Goal: Contribute content

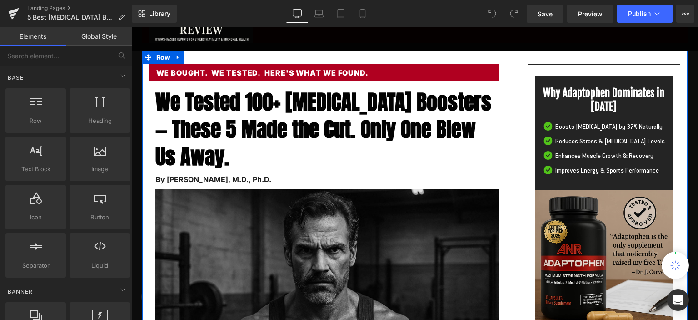
scroll to position [96, 0]
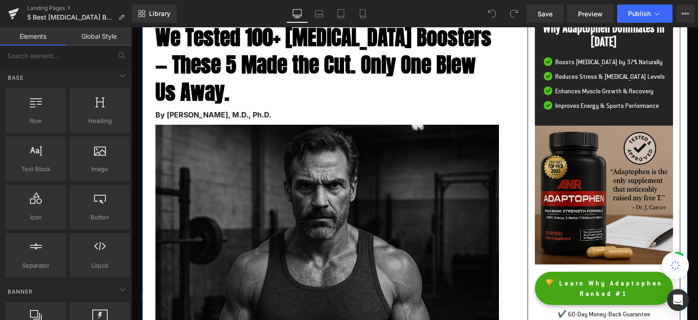
click at [292, 160] on img at bounding box center [324, 239] width 350 height 229
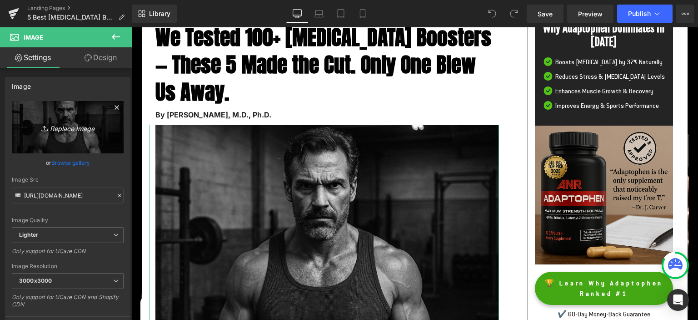
click at [80, 128] on icon "Replace Image" at bounding box center [67, 126] width 73 height 11
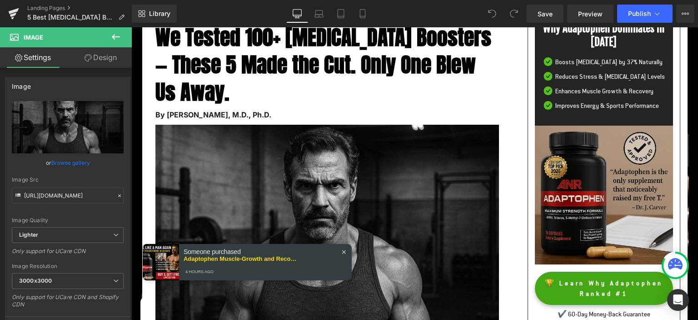
type input "C:\fakepath\bestlife3.jpg"
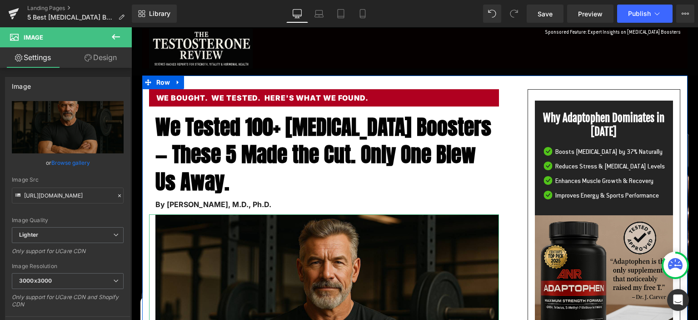
scroll to position [0, 0]
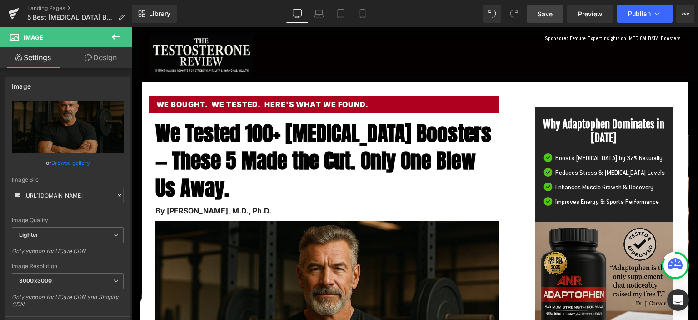
click at [545, 12] on span "Save" at bounding box center [545, 14] width 15 height 10
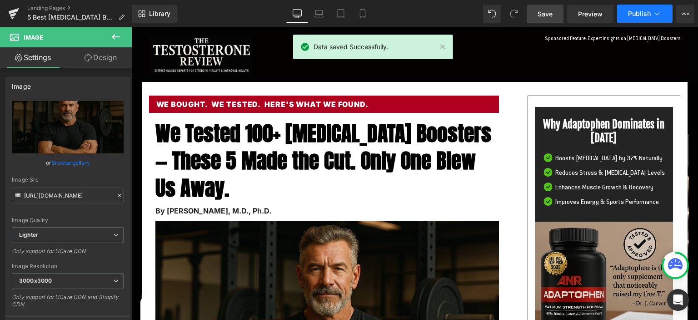
click at [640, 15] on span "Publish" at bounding box center [639, 13] width 23 height 7
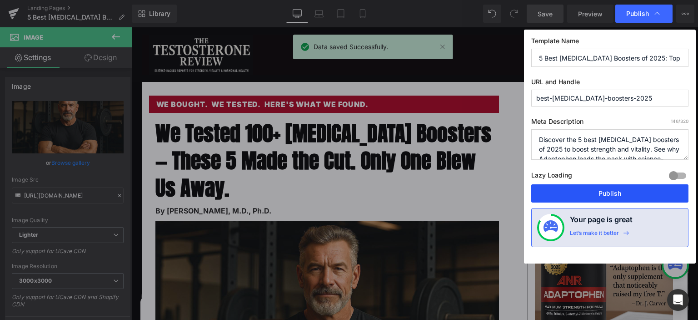
click at [613, 186] on button "Publish" at bounding box center [610, 193] width 157 height 18
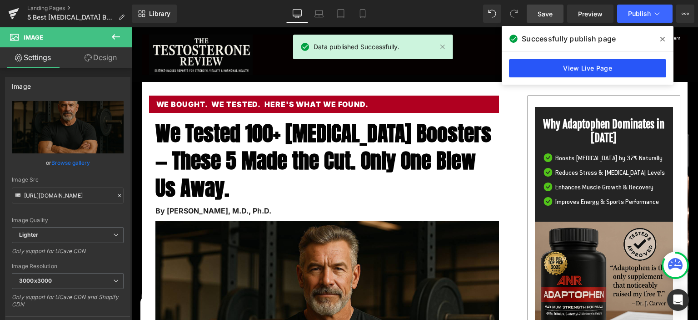
click at [583, 70] on link "View Live Page" at bounding box center [587, 68] width 157 height 18
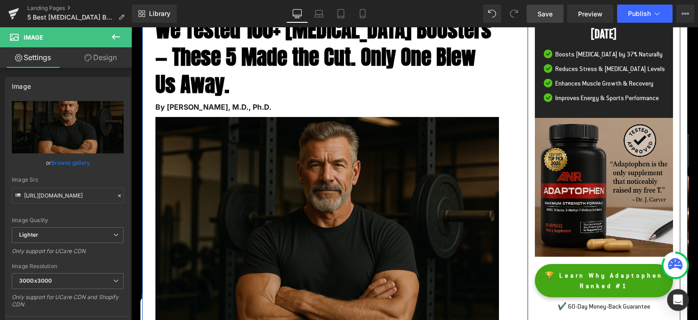
scroll to position [48, 0]
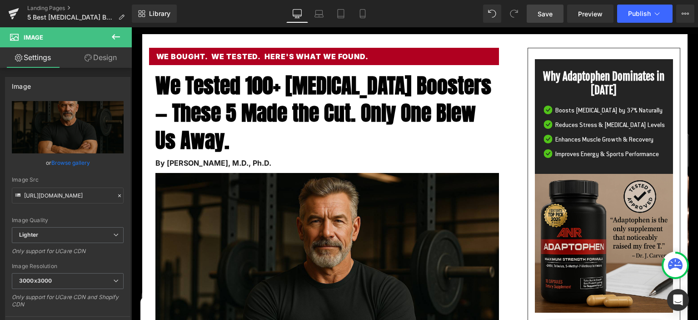
click at [114, 33] on icon at bounding box center [115, 36] width 11 height 11
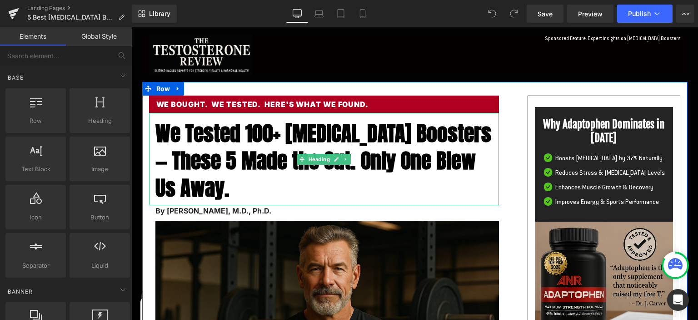
click at [196, 141] on span "We Tested 100+ [MEDICAL_DATA] Boosters — These 5 Made the Cut. Only One Blew Us…" at bounding box center [324, 160] width 336 height 86
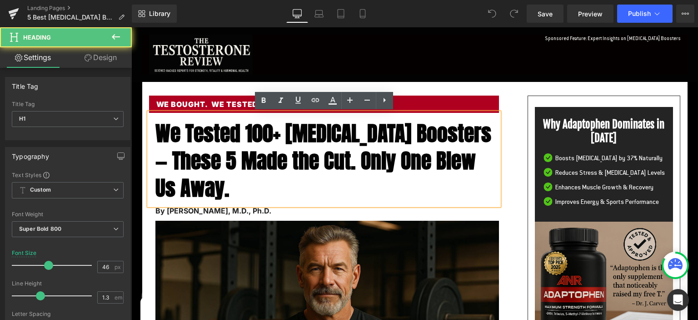
click at [160, 132] on span "We Tested 100+ [MEDICAL_DATA] Boosters — These 5 Made the Cut. Only One Blew Us…" at bounding box center [324, 160] width 336 height 86
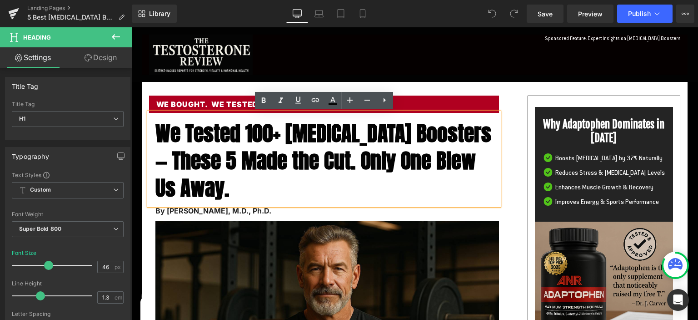
click at [193, 133] on span "We Tested 100+ [MEDICAL_DATA] Boosters — These 5 Made the Cut. Only One Blew Us…" at bounding box center [324, 160] width 336 height 86
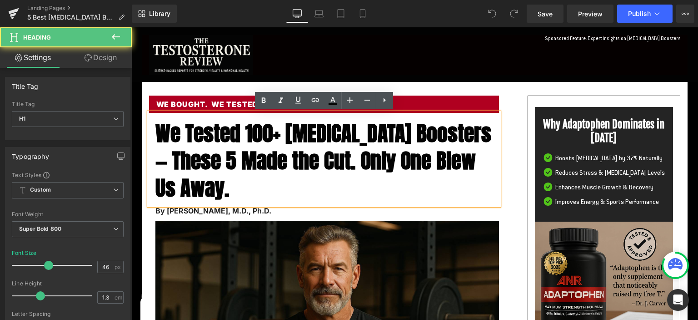
click at [187, 131] on span "We Tested 100+ [MEDICAL_DATA] Boosters — These 5 Made the Cut. Only One Blew Us…" at bounding box center [324, 160] width 336 height 86
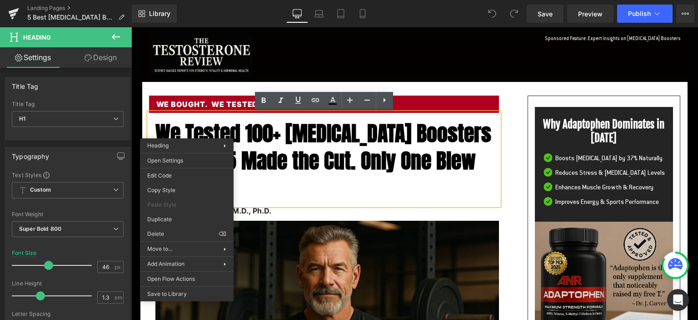
click at [274, 140] on span "We Tested 100+ [MEDICAL_DATA] Boosters — These 5 Made the Cut. Only One Blew Us…" at bounding box center [324, 160] width 336 height 86
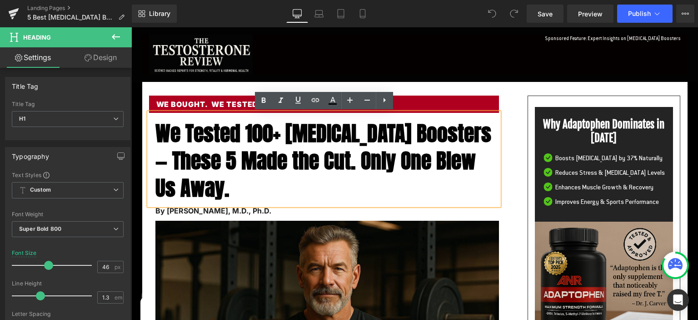
click at [186, 131] on span "We Tested 100+ [MEDICAL_DATA] Boosters — These 5 Made the Cut. Only One Blew Us…" at bounding box center [324, 160] width 336 height 86
paste div
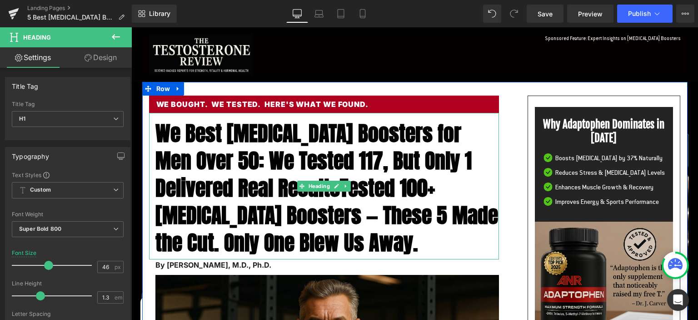
click at [188, 131] on span "We Best Testosterone Boosters for Men Over 50: We Tested 117, But Only 1 Delive…" at bounding box center [327, 187] width 343 height 140
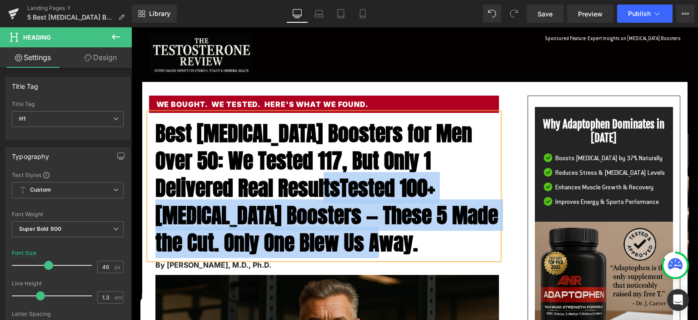
drag, startPoint x: 435, startPoint y: 250, endPoint x: 351, endPoint y: 190, distance: 102.9
click at [351, 190] on h1 "Best Testosterone Boosters for Men Over 50: We Tested 117, But Only 1 Delivered…" at bounding box center [328, 188] width 344 height 136
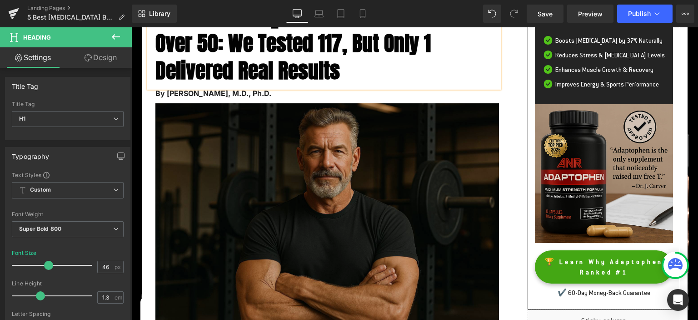
scroll to position [96, 0]
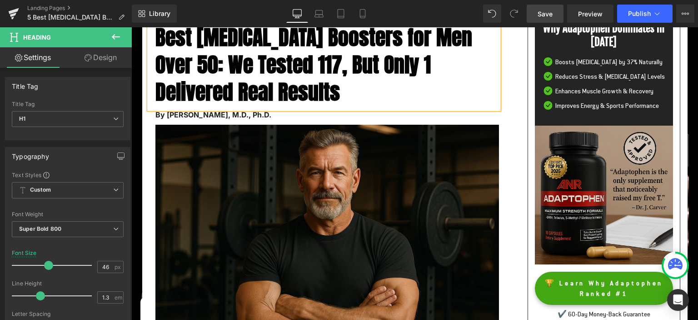
click at [545, 8] on link "Save" at bounding box center [545, 14] width 37 height 18
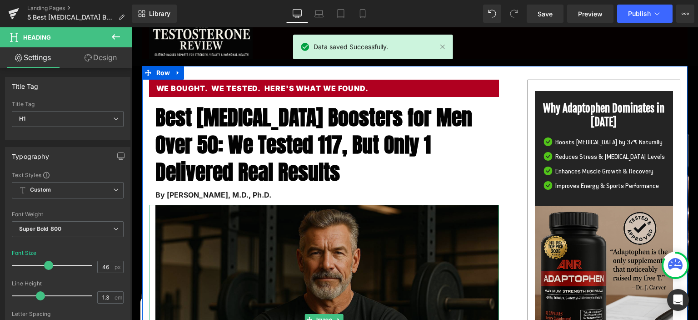
scroll to position [0, 0]
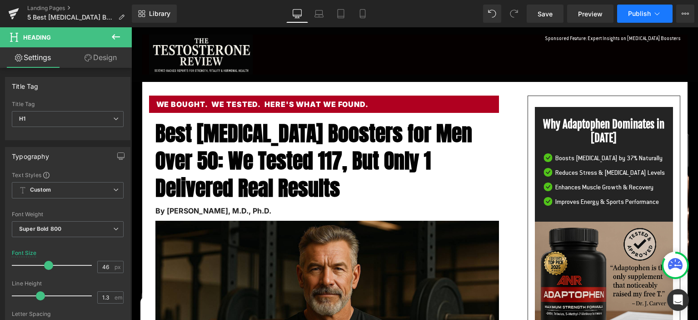
click at [647, 11] on span "Publish" at bounding box center [639, 13] width 23 height 7
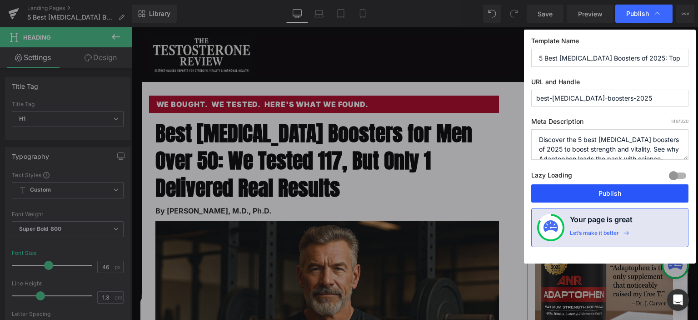
click at [573, 191] on button "Publish" at bounding box center [610, 193] width 157 height 18
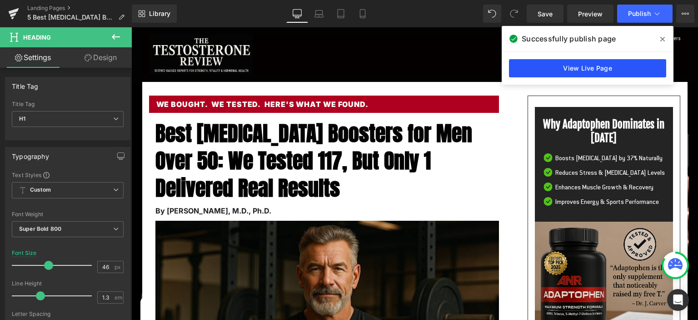
click at [615, 70] on link "View Live Page" at bounding box center [587, 68] width 157 height 18
